Goal: Find specific fact: Find specific page/section

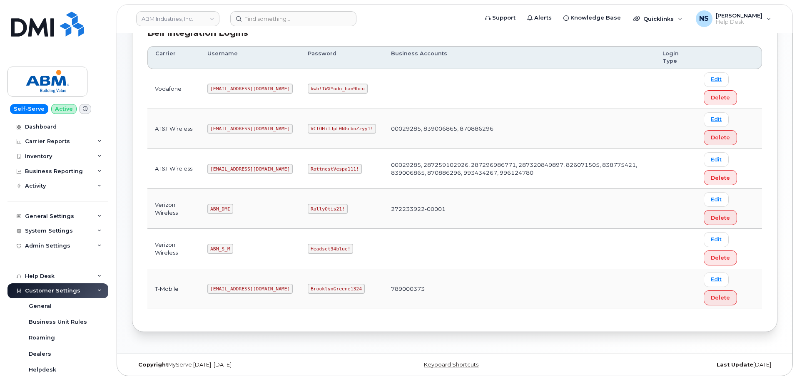
scroll to position [130, 0]
click at [242, 126] on code "tphillips@dminc.com" at bounding box center [249, 128] width 85 height 10
click at [242, 125] on code "tphillips@dminc.com" at bounding box center [249, 128] width 85 height 10
click at [241, 124] on code "tphillips@dminc.com" at bounding box center [249, 128] width 85 height 10
click at [225, 163] on code "abm@dminc.com" at bounding box center [249, 168] width 85 height 10
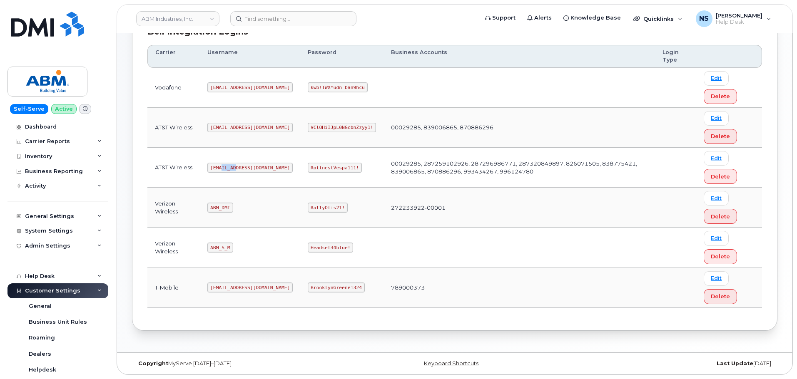
click at [225, 163] on code "abm@dminc.com" at bounding box center [249, 168] width 85 height 10
copy code "abm@dminc.com"
click at [308, 166] on code "RottnestVespa111!" at bounding box center [335, 168] width 54 height 10
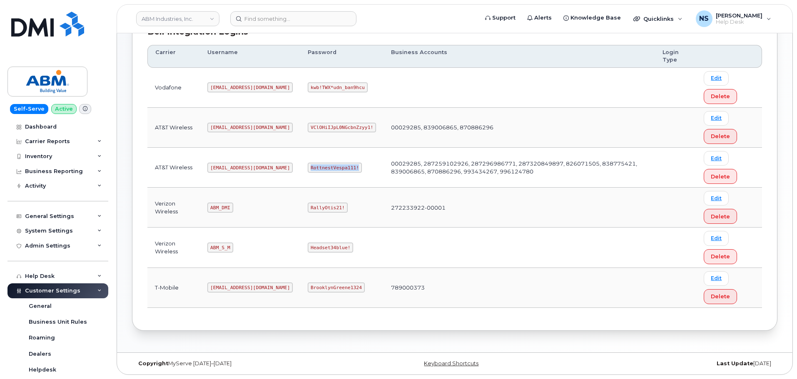
click at [308, 166] on code "RottnestVespa111!" at bounding box center [335, 168] width 54 height 10
copy code "RottnestVespa111!"
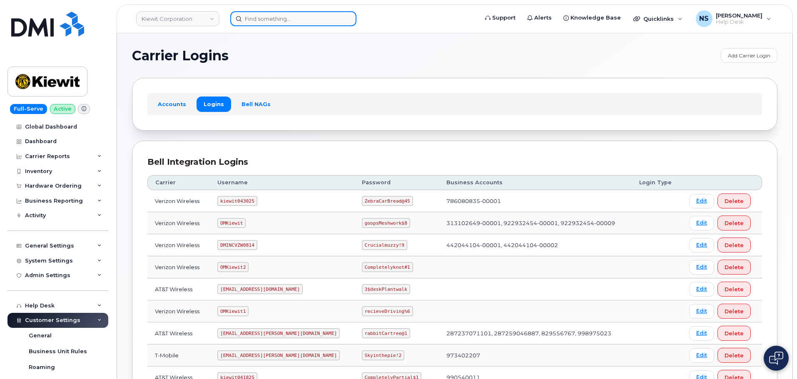
click at [272, 18] on input at bounding box center [293, 18] width 126 height 15
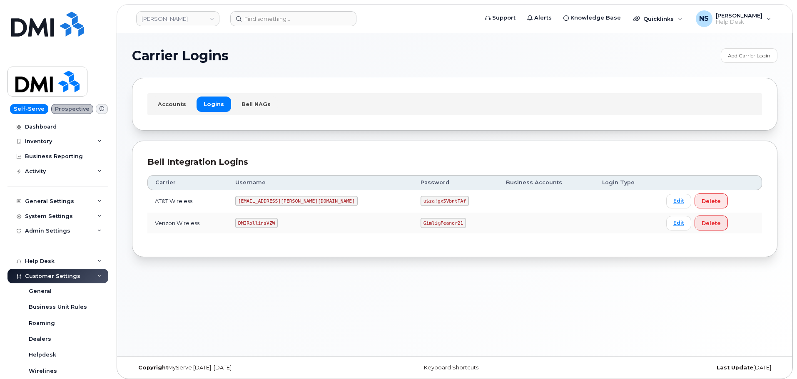
click at [279, 205] on code "MS-Rollins@dminc.com" at bounding box center [296, 201] width 122 height 10
click at [279, 204] on code "MS-Rollins@dminc.com" at bounding box center [296, 201] width 122 height 10
click at [273, 200] on code "MS-Rollins@dminc.com" at bounding box center [296, 201] width 122 height 10
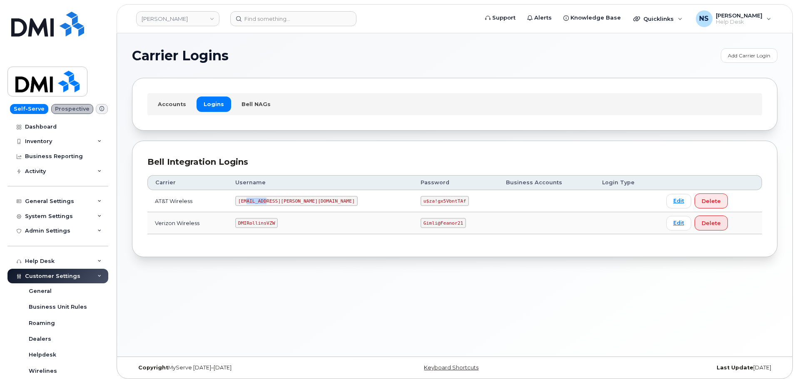
click at [273, 200] on code "MS-Rollins@dminc.com" at bounding box center [296, 201] width 122 height 10
click at [273, 199] on code "MS-Rollins@dminc.com" at bounding box center [296, 201] width 122 height 10
copy code "MS-Rollins@dminc.com"
click at [420, 204] on code "u$za!gx5VbntTAf" at bounding box center [444, 201] width 48 height 10
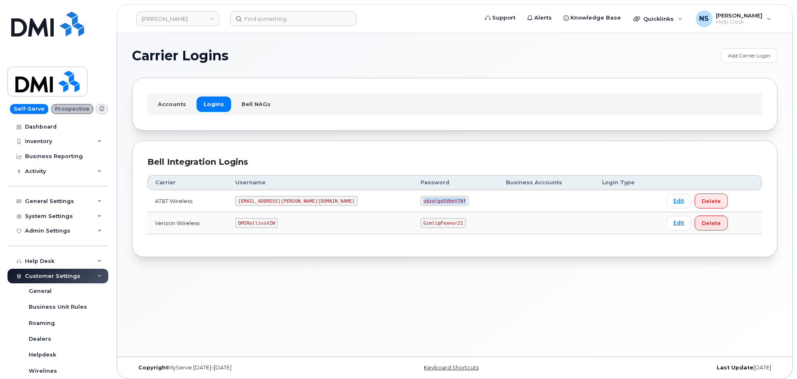
click at [420, 203] on code "u$za!gx5VbntTAf" at bounding box center [444, 201] width 48 height 10
click at [420, 204] on code "u$za!gx5VbntTAf" at bounding box center [444, 201] width 48 height 10
copy code "u$za!gx5VbntTAf"
